Goal: Task Accomplishment & Management: Manage account settings

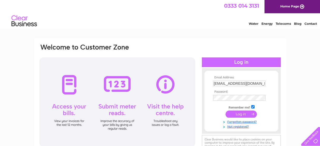
click at [257, 84] on input "butepharmacy@gmail.com" at bounding box center [239, 84] width 52 height 6
type input "rdevenish16@aol.com"
click at [235, 117] on input "submit" at bounding box center [241, 113] width 31 height 7
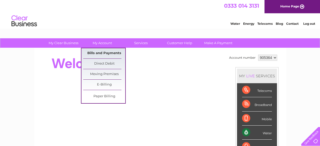
click at [104, 55] on link "Bills and Payments" at bounding box center [104, 53] width 42 height 10
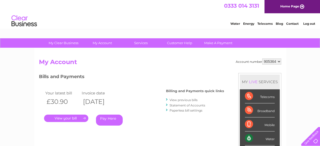
scroll to position [51, 0]
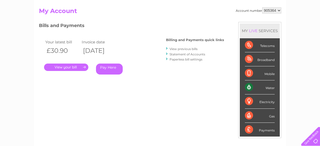
click at [71, 68] on link "." at bounding box center [66, 66] width 44 height 7
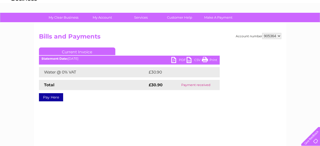
scroll to position [51, 0]
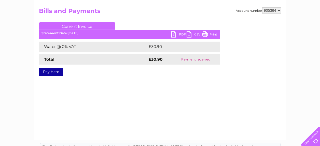
click at [173, 34] on link "PDF" at bounding box center [178, 34] width 15 height 7
